Goal: Task Accomplishment & Management: Complete application form

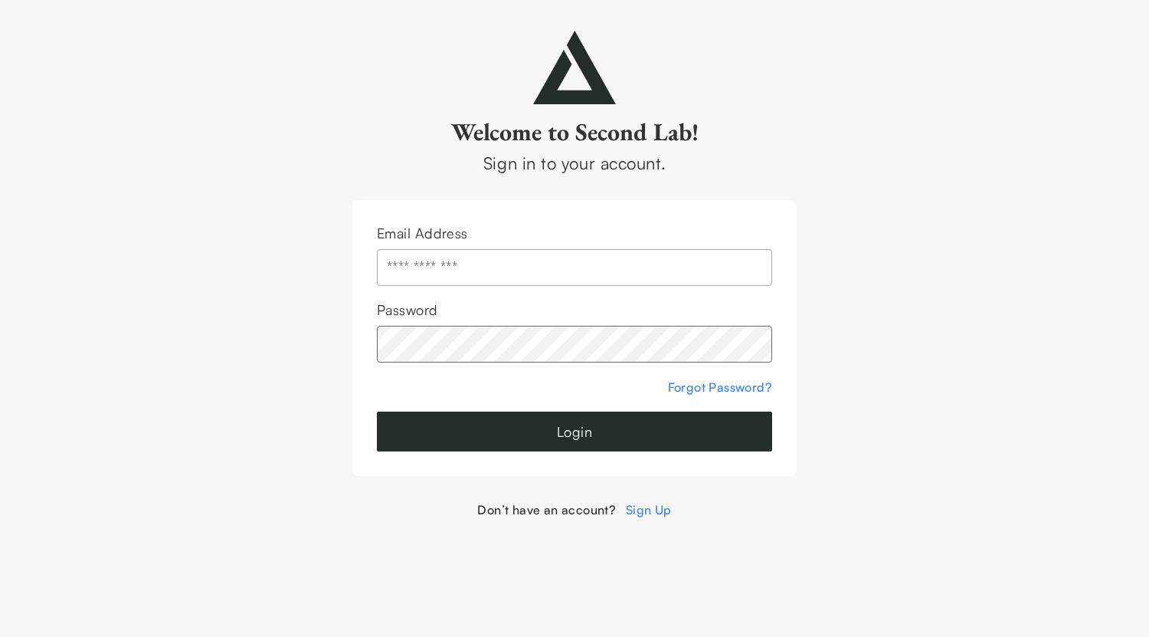
click at [509, 261] on input "text" at bounding box center [574, 267] width 395 height 37
type input "**********"
click at [593, 438] on button "Login" at bounding box center [574, 431] width 395 height 40
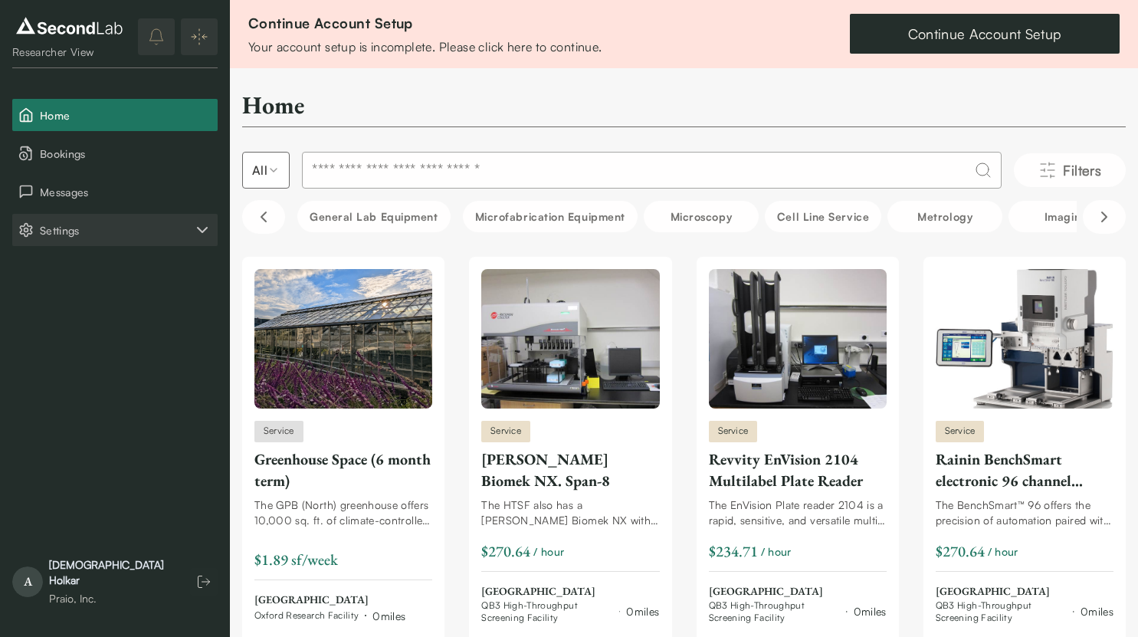
click at [177, 233] on span "Settings" at bounding box center [116, 230] width 153 height 16
click at [149, 244] on button "Settings" at bounding box center [114, 230] width 205 height 32
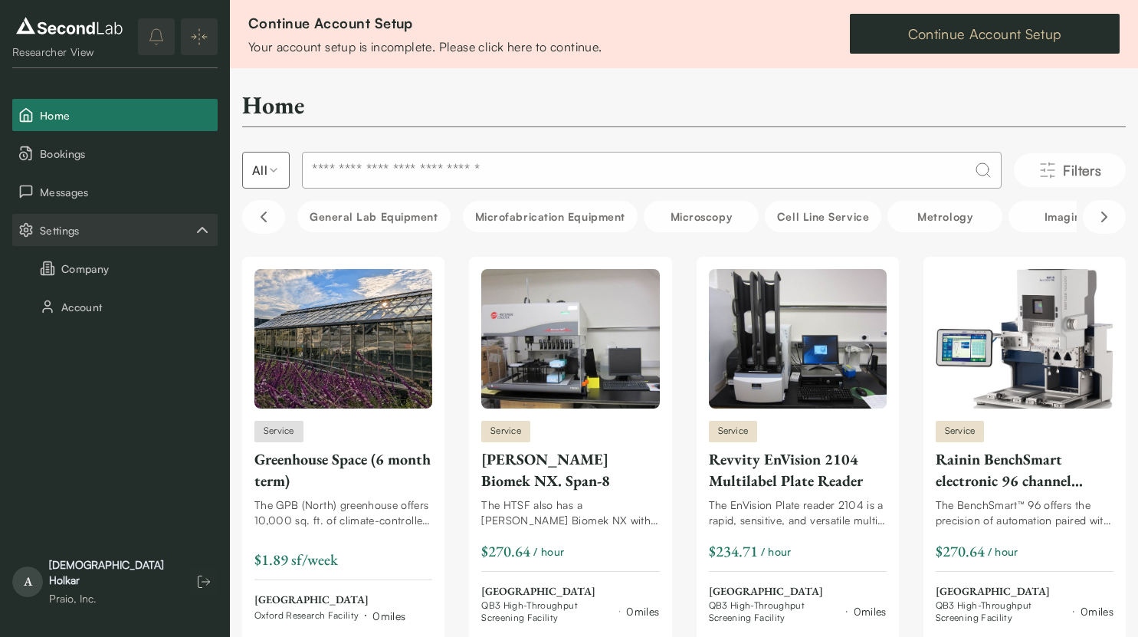
click at [961, 23] on link "Continue Account Setup" at bounding box center [985, 34] width 270 height 40
